Goal: Transaction & Acquisition: Purchase product/service

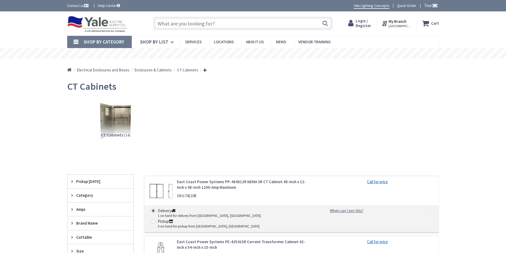
type input "[GEOGRAPHIC_DATA][PERSON_NAME], [GEOGRAPHIC_DATA]"
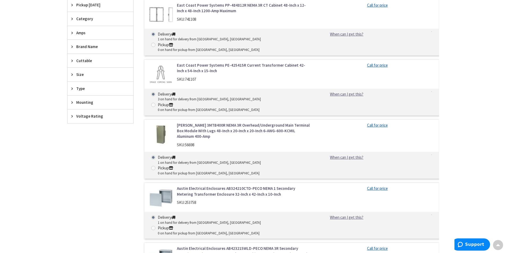
scroll to position [212, 0]
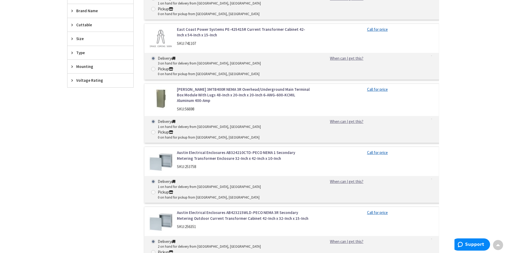
click at [186, 87] on link "[PERSON_NAME] 3MTB400R NEMA 3R Overhead/Underground Main Terminal Box Module Wi…" at bounding box center [244, 95] width 135 height 17
click at [184, 87] on link "[PERSON_NAME] 3MTB400R NEMA 3R Overhead/Underground Main Terminal Box Module Wi…" at bounding box center [244, 95] width 135 height 17
